Goal: Task Accomplishment & Management: Use online tool/utility

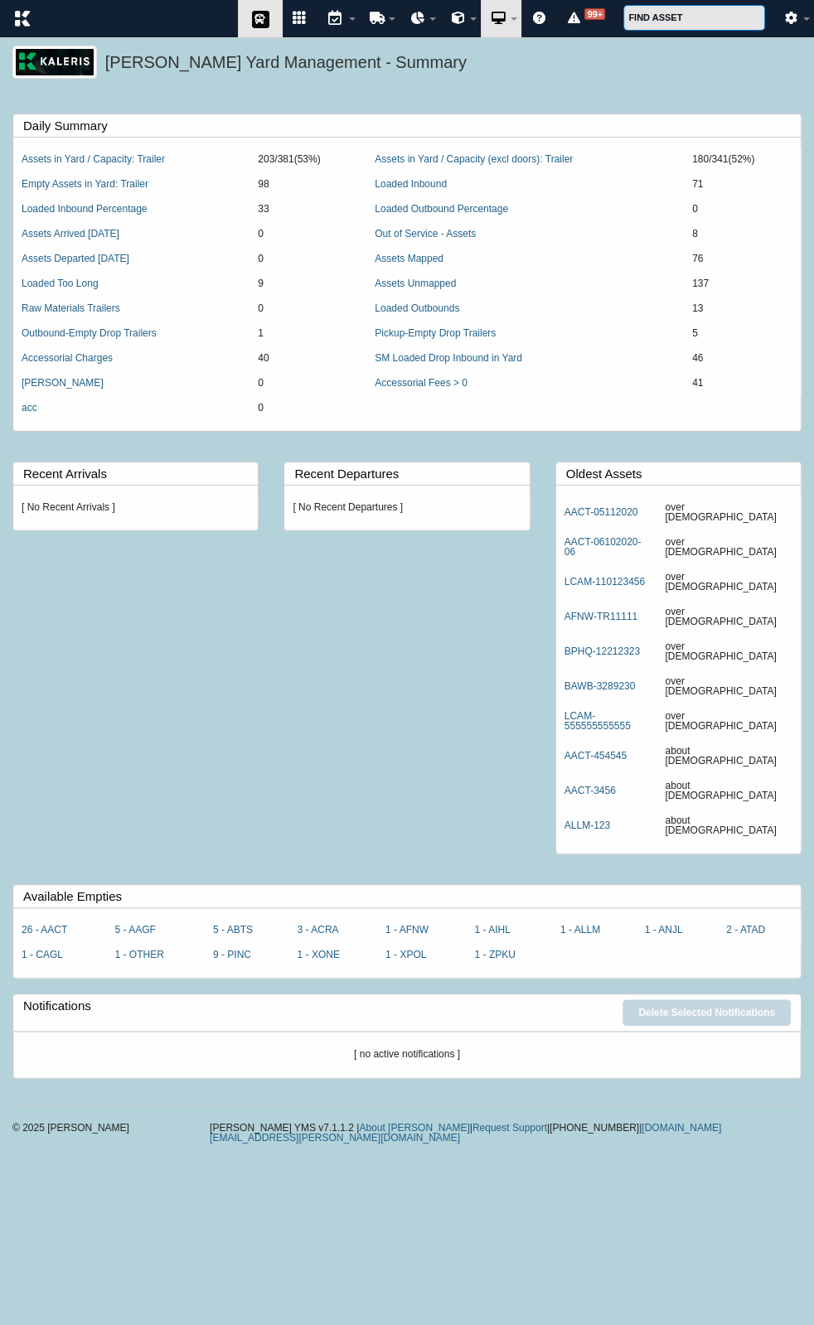
click at [260, 17] on icon at bounding box center [260, 19] width 25 height 20
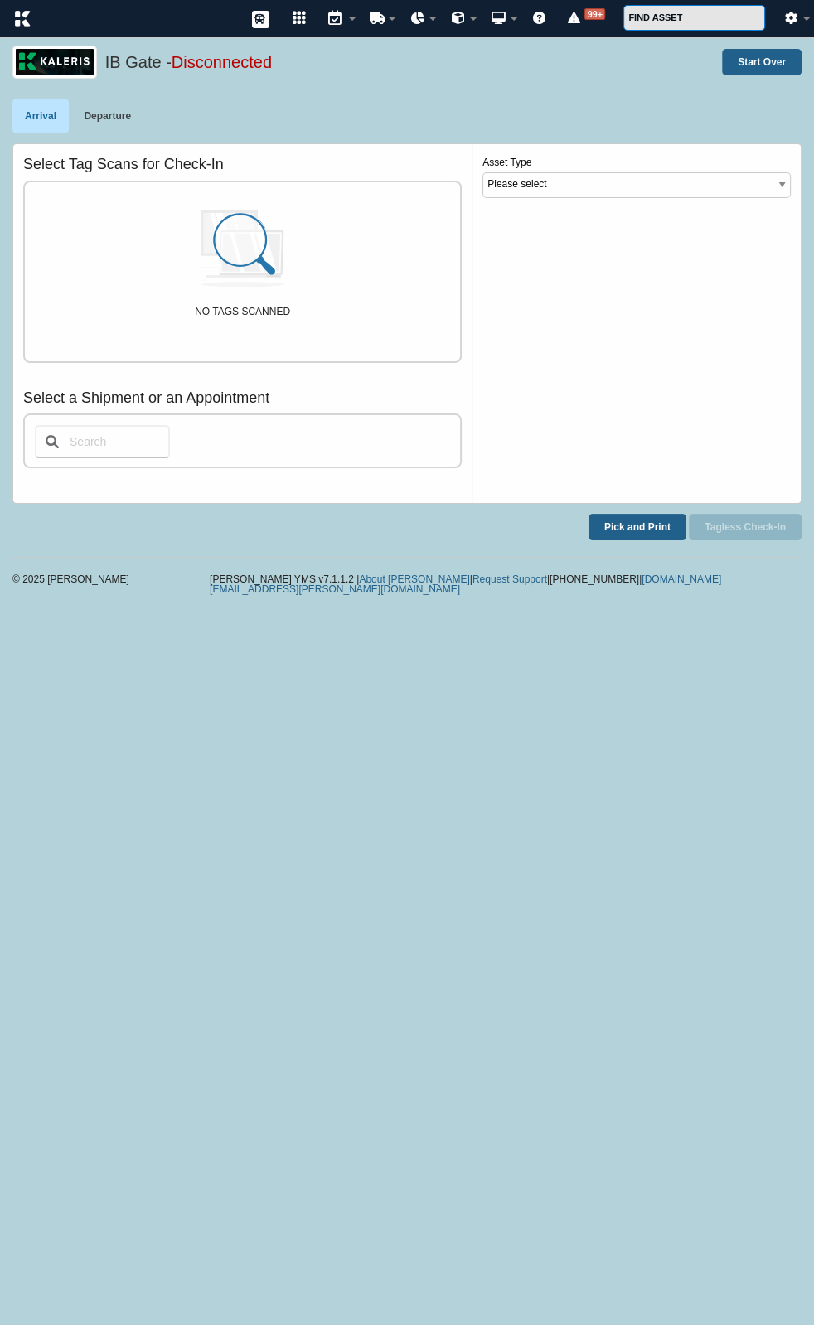
click at [115, 432] on input "text" at bounding box center [102, 441] width 135 height 33
type input "1"
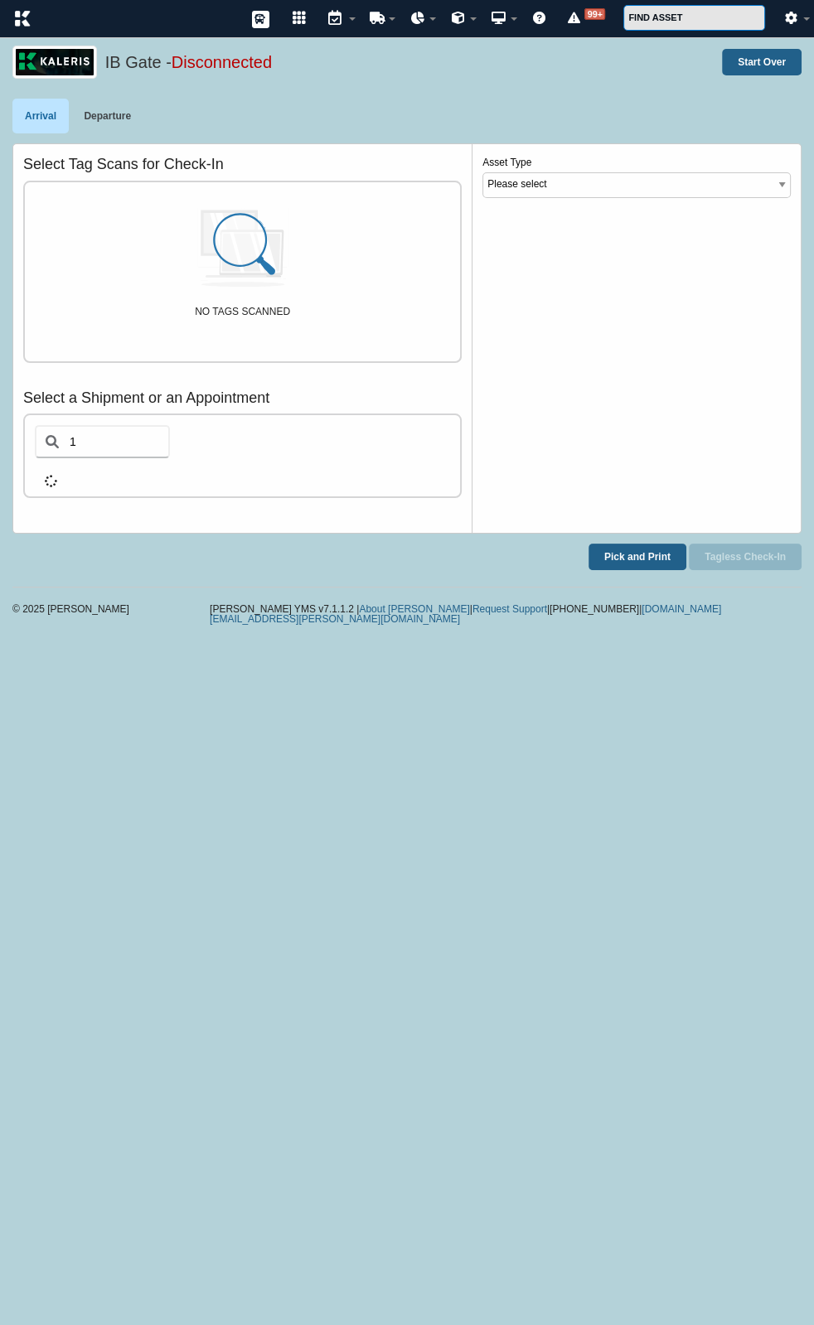
select select "1"
select select "AAGF"
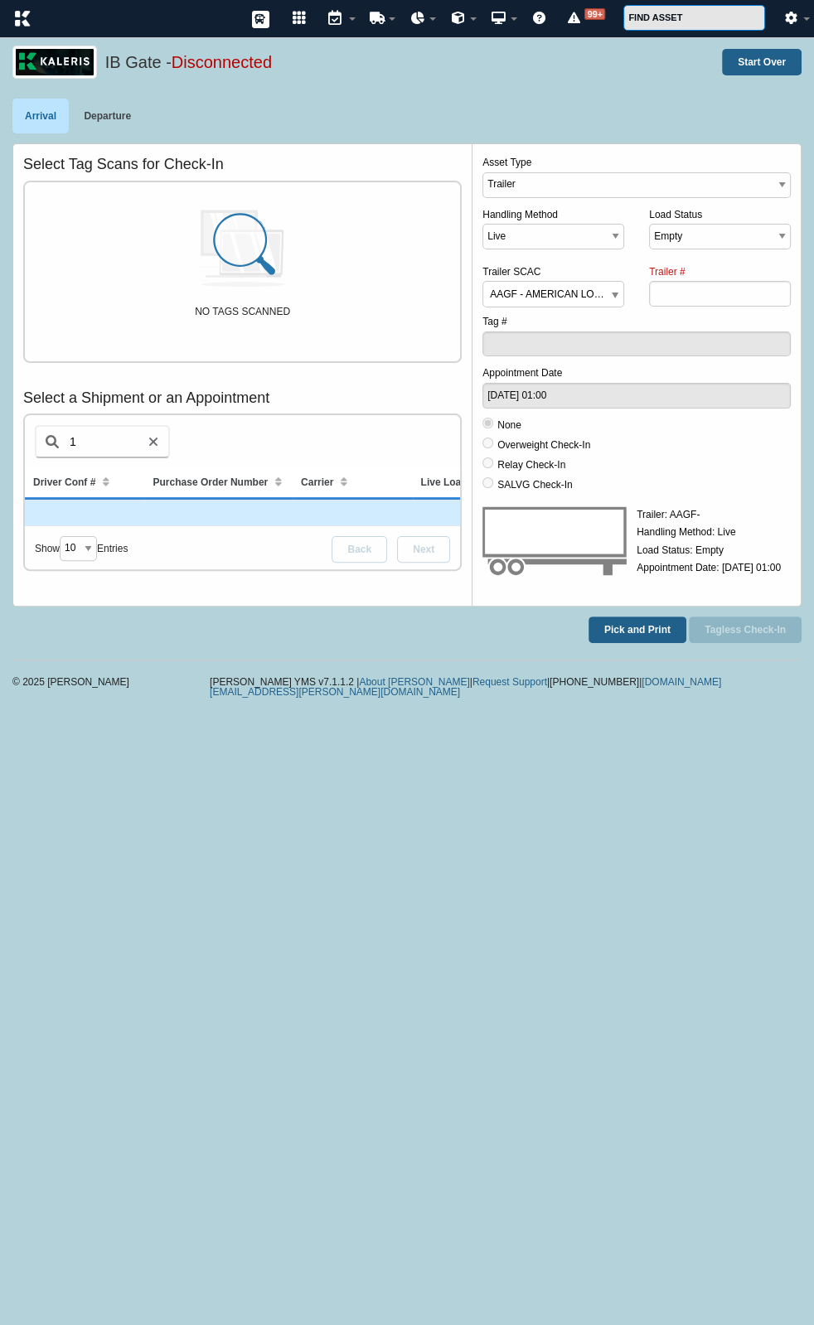
click at [130, 510] on td at bounding box center [85, 514] width 120 height 26
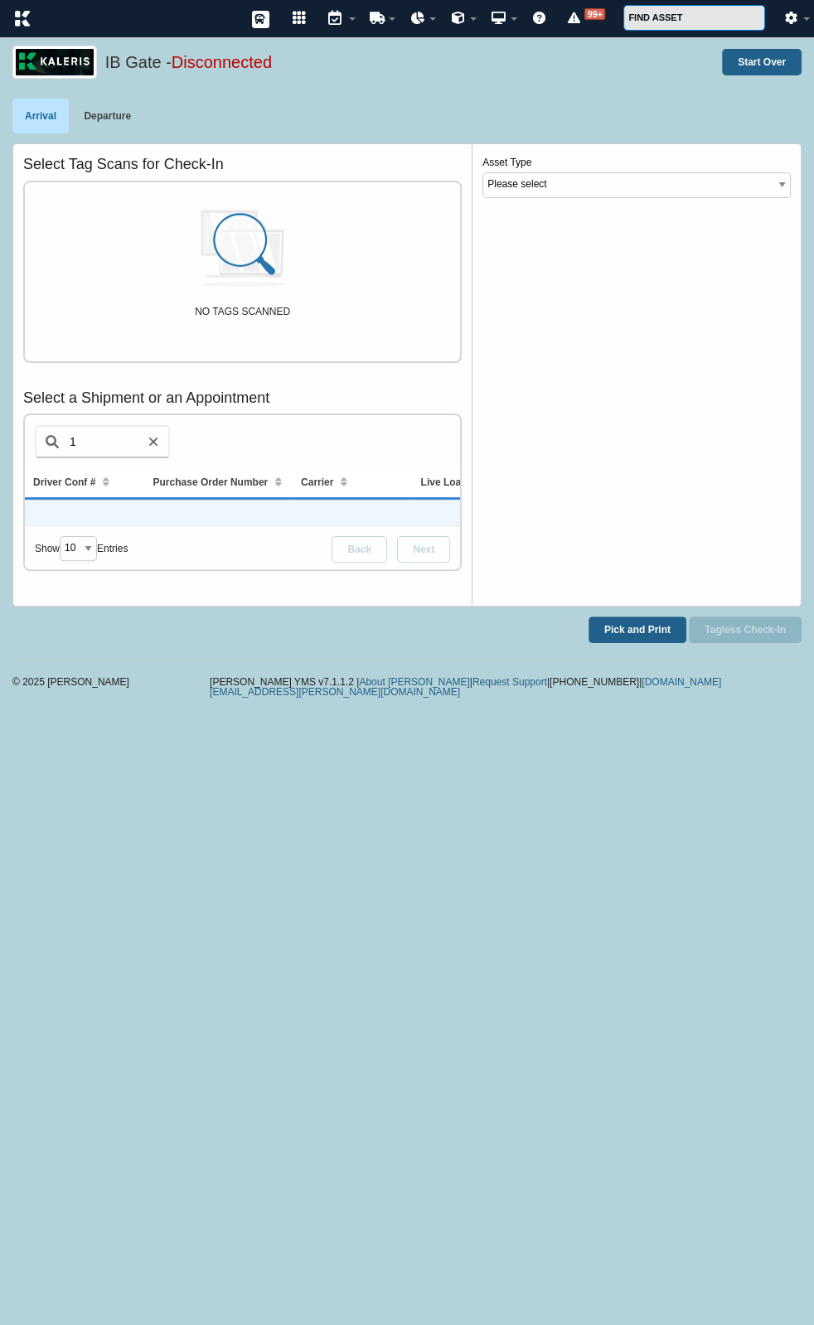
click at [130, 510] on td at bounding box center [85, 514] width 120 height 26
select select "1"
select select "AAGF"
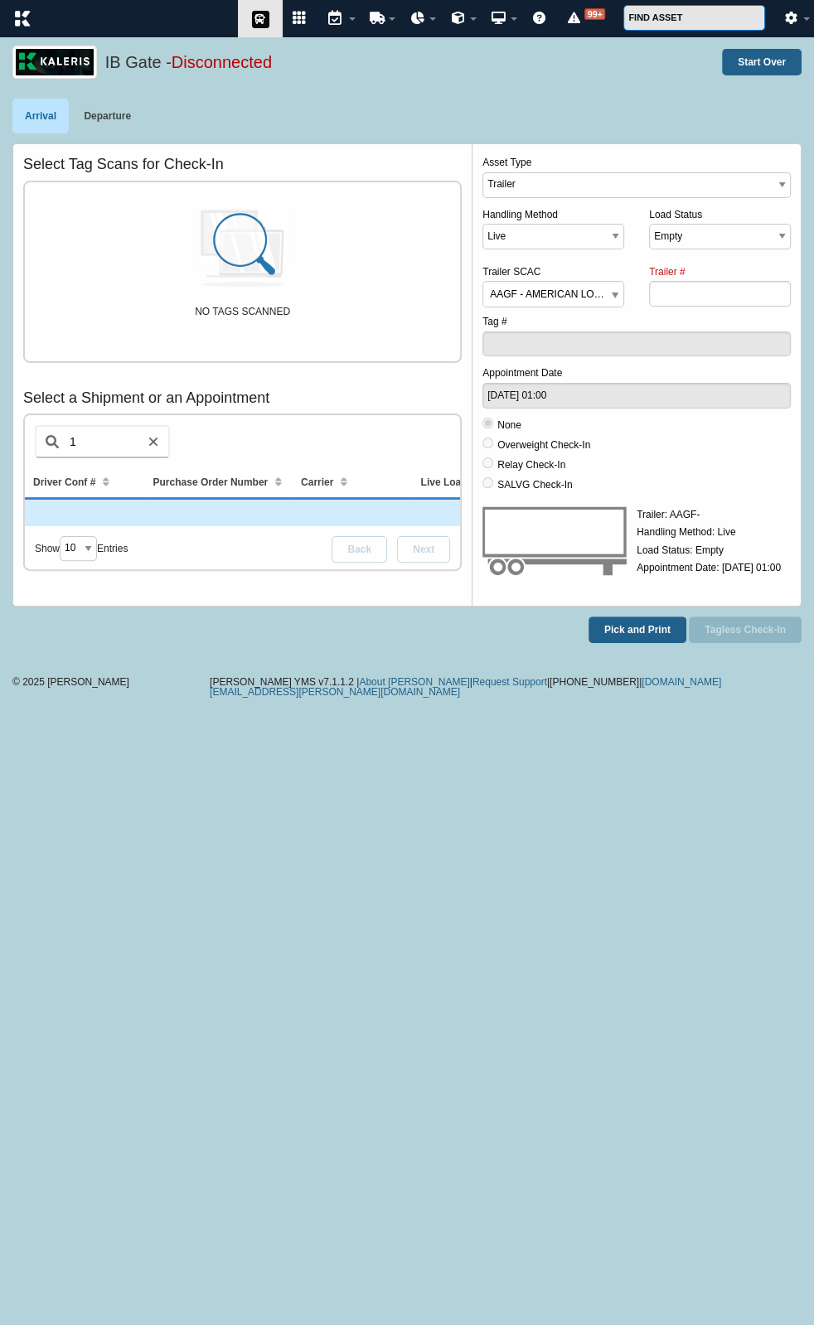
click at [265, 23] on icon at bounding box center [260, 19] width 25 height 20
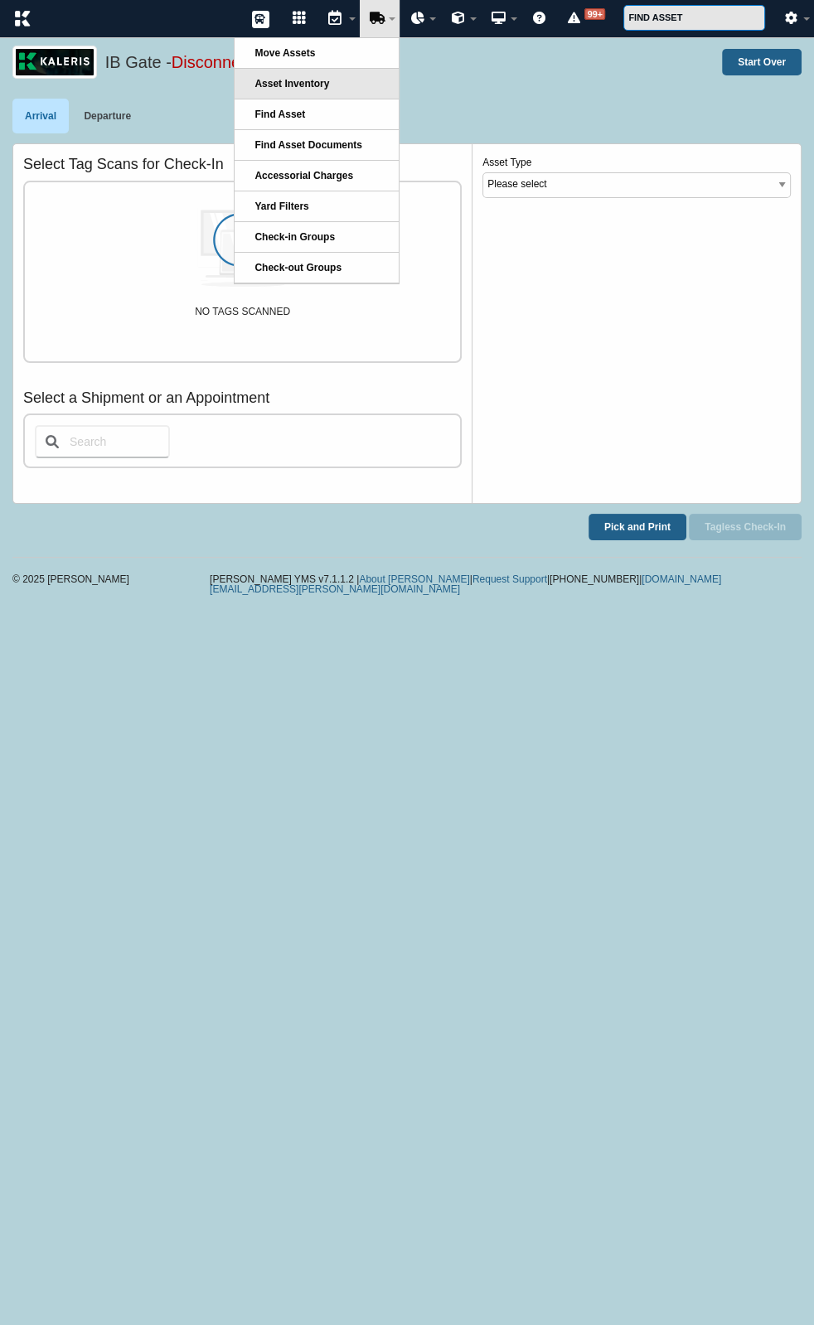
click at [291, 82] on span "Asset Inventory" at bounding box center [291, 84] width 75 height 12
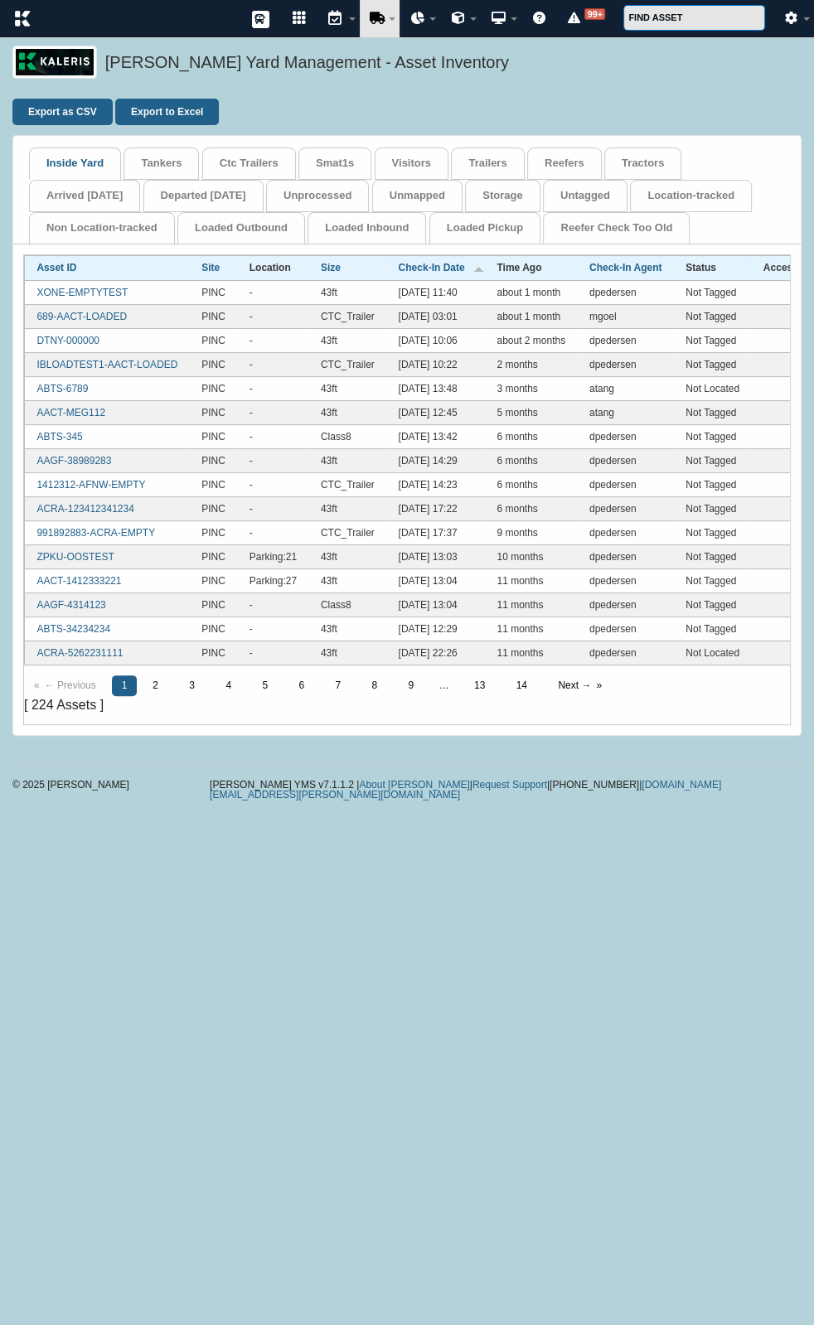
drag, startPoint x: 563, startPoint y: 511, endPoint x: 307, endPoint y: 495, distance: 255.8
click at [74, 386] on link "ABTS-6789" at bounding box center [61, 389] width 51 height 12
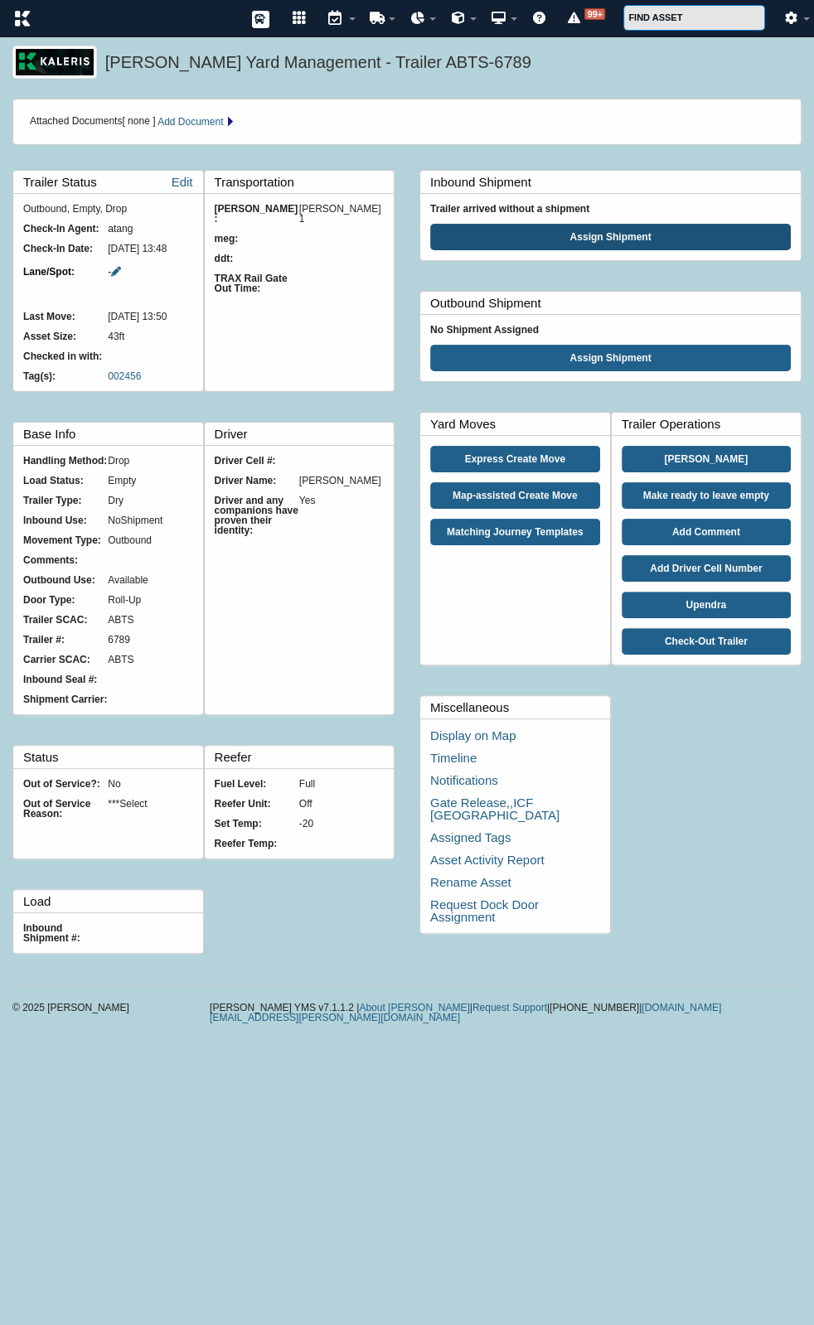
click at [595, 231] on button "Assign Shipment" at bounding box center [610, 237] width 361 height 27
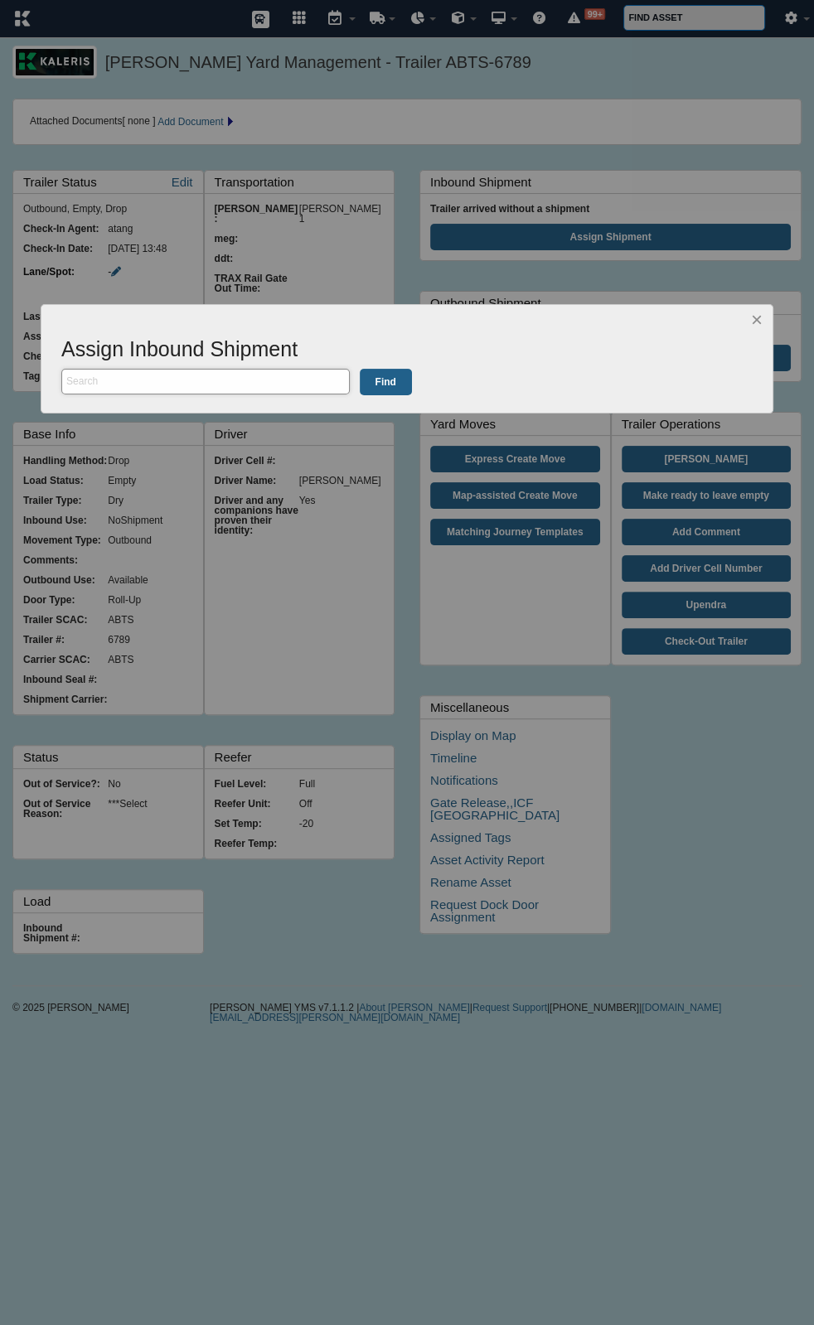
click at [248, 378] on input "text" at bounding box center [205, 382] width 288 height 26
type input "1"
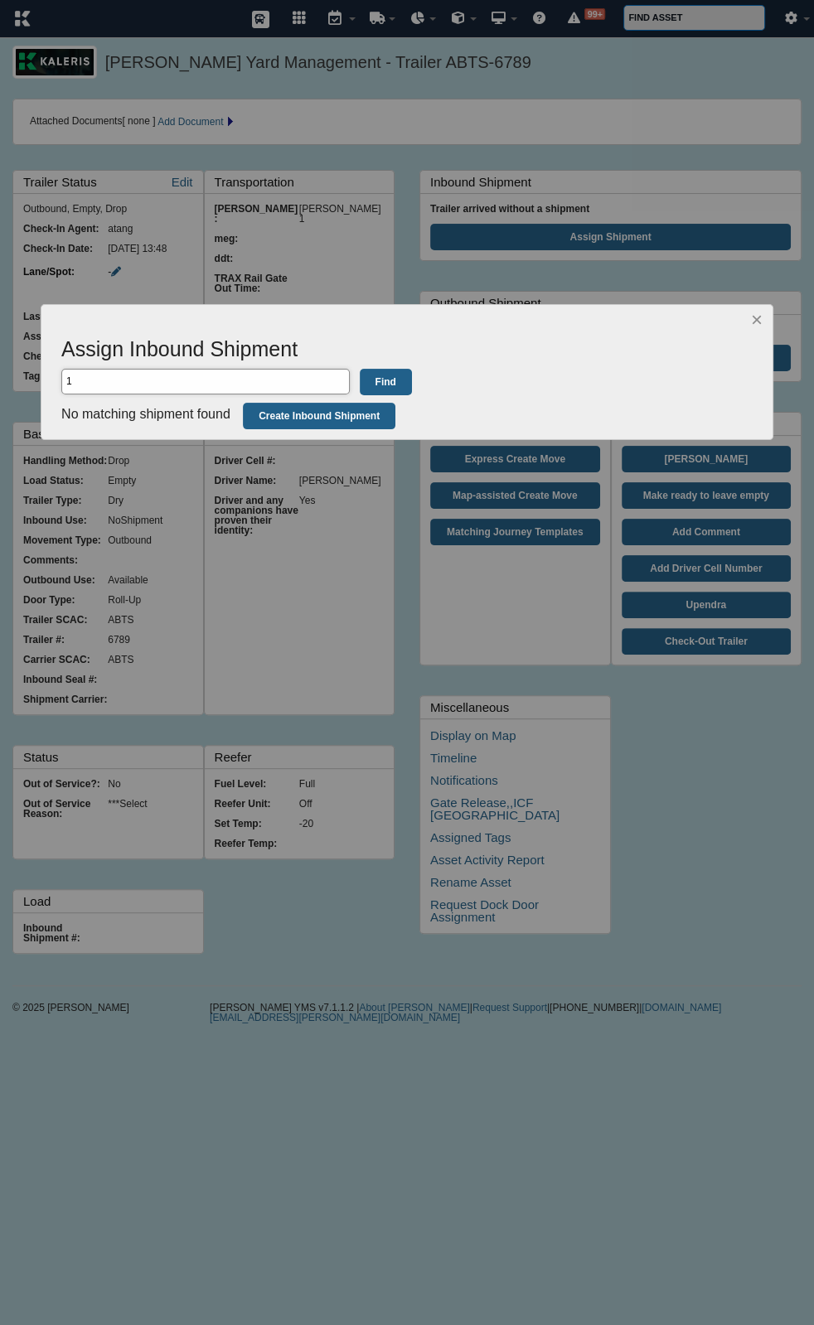
click at [292, 382] on input "1" at bounding box center [205, 382] width 288 height 26
type input "123"
click at [757, 326] on span "×" at bounding box center [757, 319] width 12 height 22
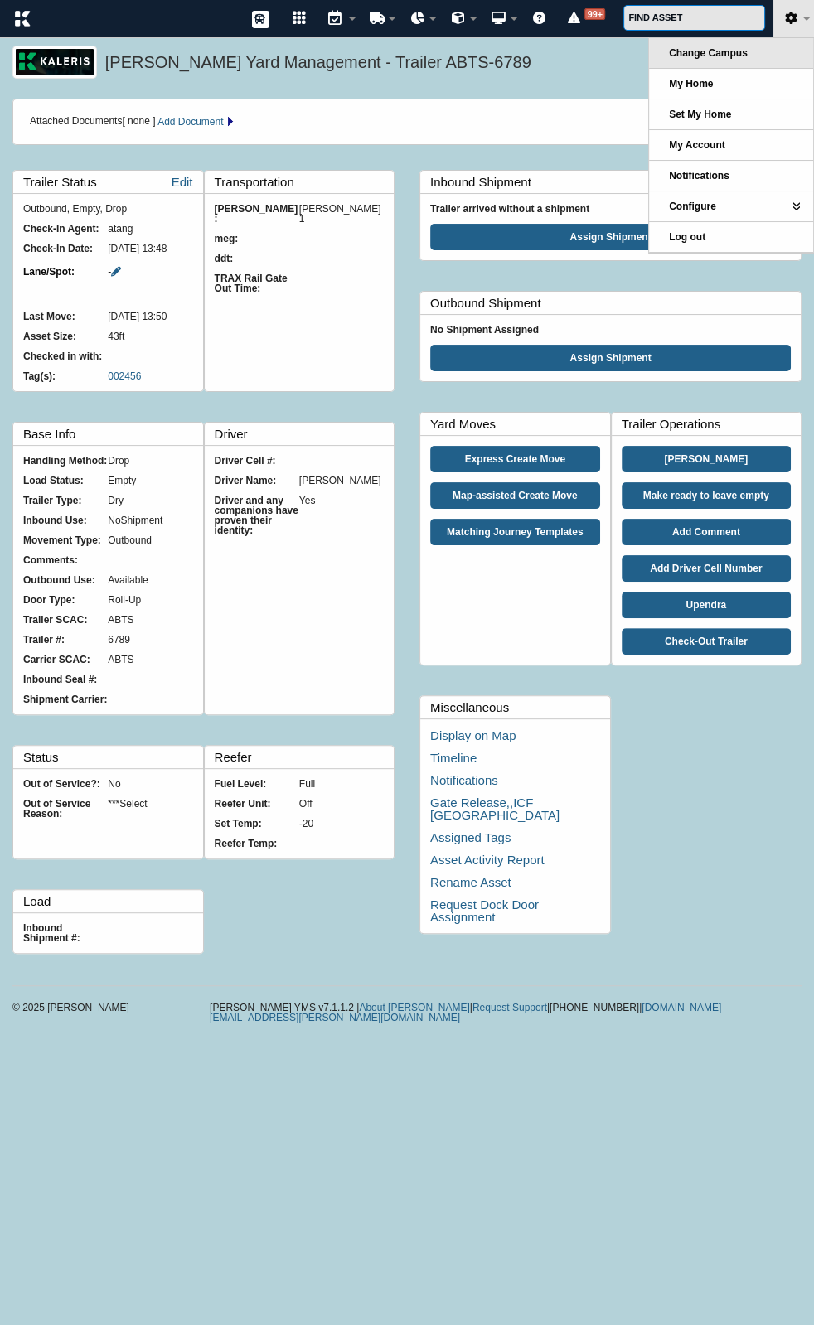
click at [753, 56] on link "Change Campus" at bounding box center [731, 53] width 164 height 30
